Goal: Transaction & Acquisition: Purchase product/service

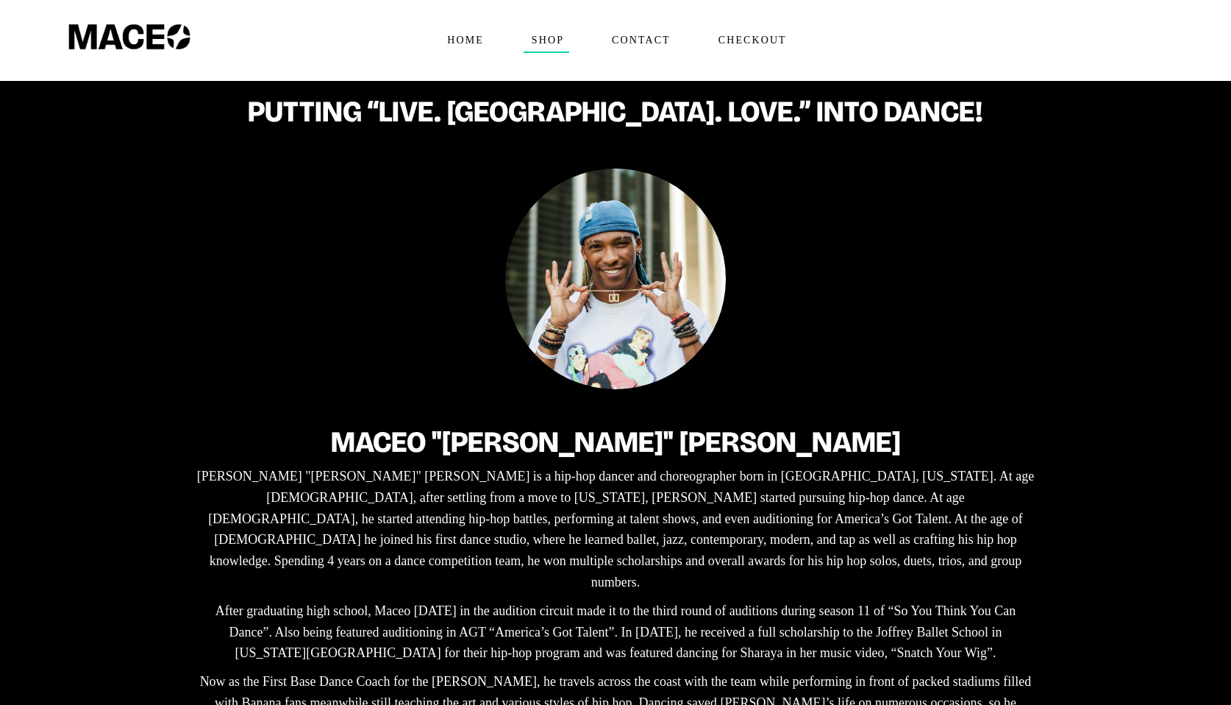
click at [551, 47] on span "Shop" at bounding box center [547, 41] width 45 height 24
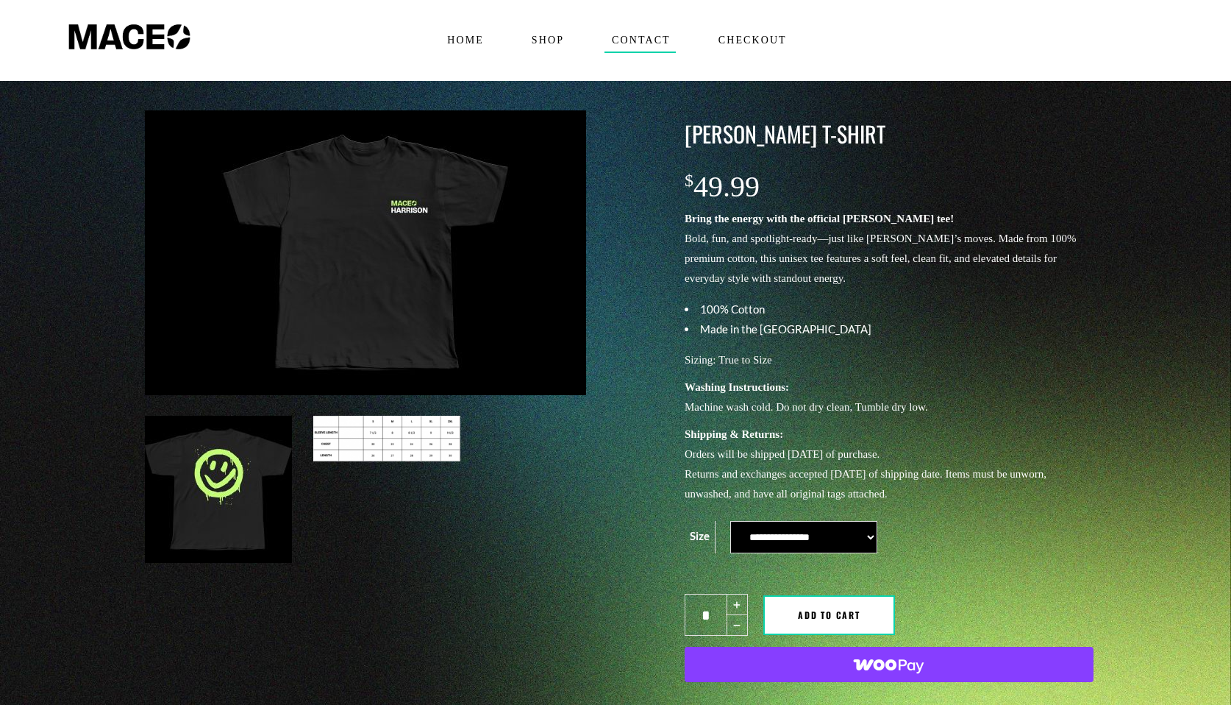
click at [634, 46] on span "Contact" at bounding box center [640, 41] width 71 height 24
